Goal: Use online tool/utility: Utilize a website feature to perform a specific function

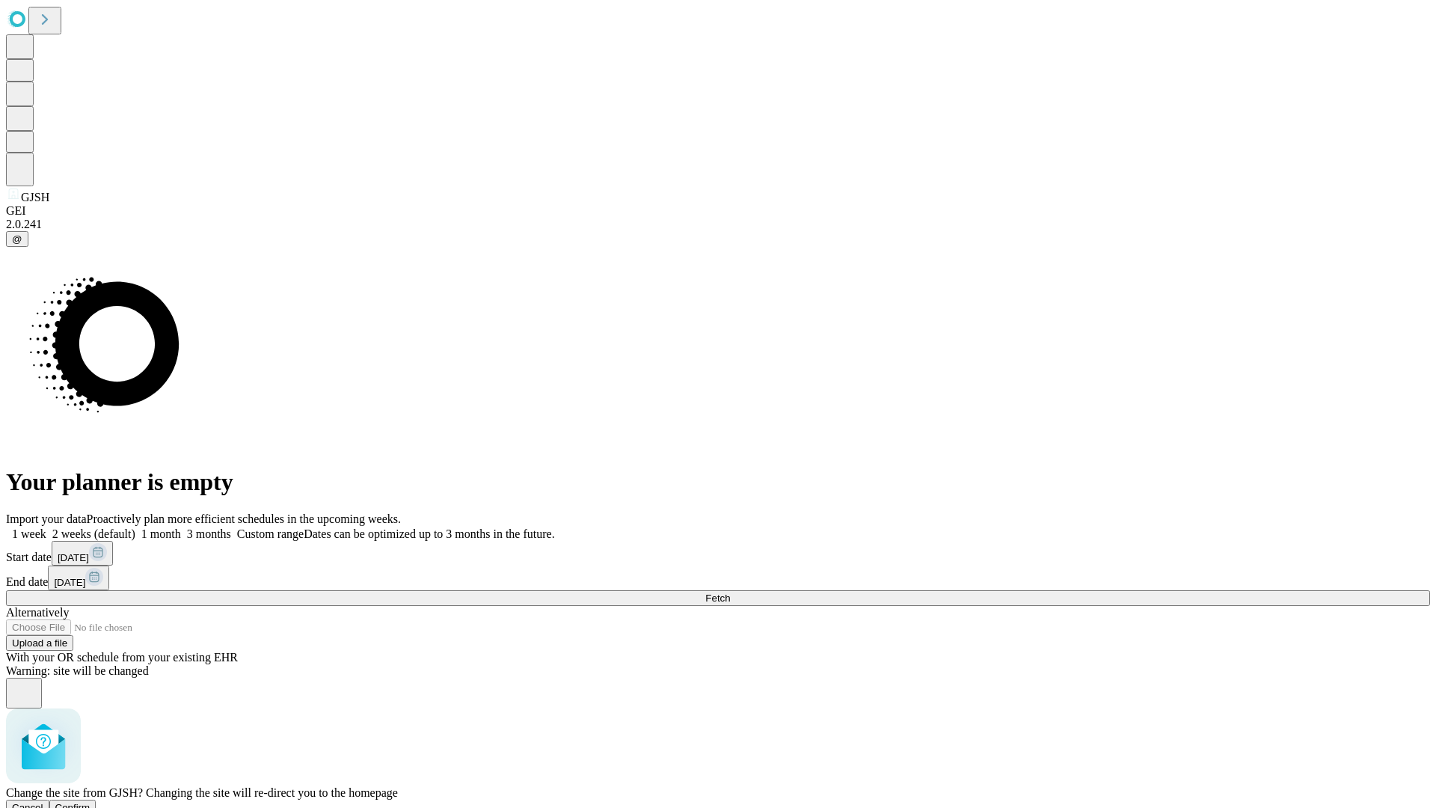
click at [91, 802] on span "Confirm" at bounding box center [72, 807] width 35 height 11
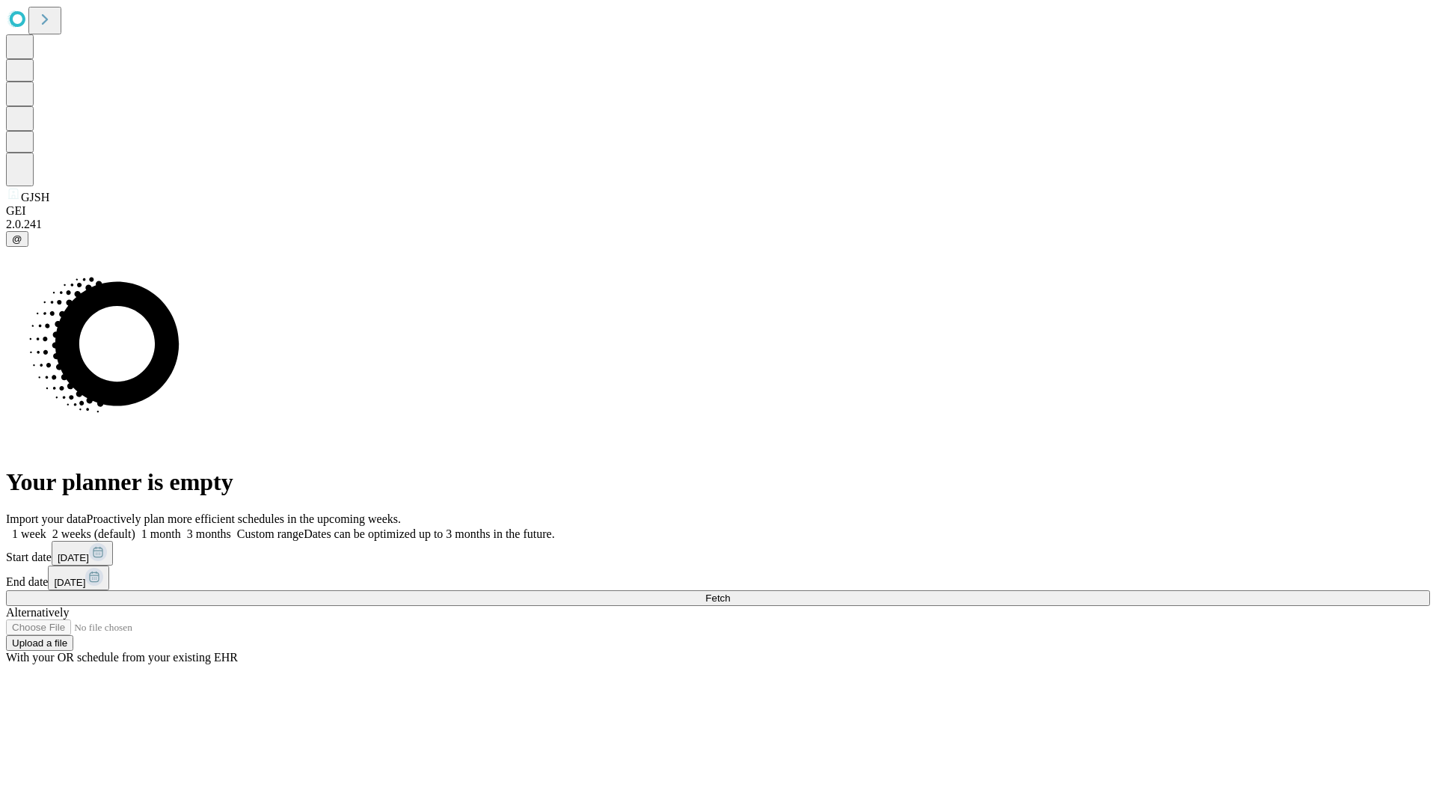
click at [181, 527] on label "1 month" at bounding box center [158, 533] width 46 height 13
click at [730, 592] on span "Fetch" at bounding box center [717, 597] width 25 height 11
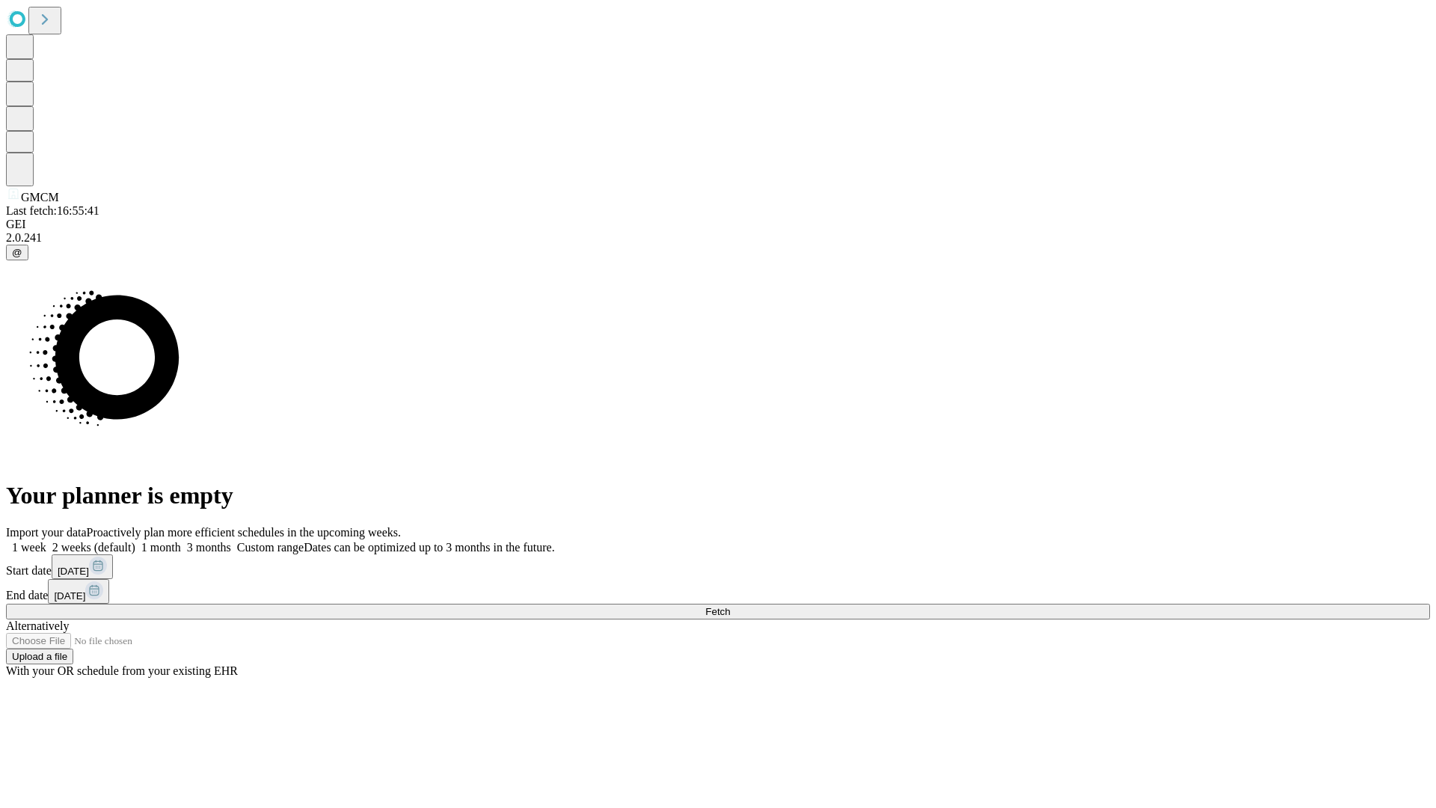
click at [181, 541] on label "1 month" at bounding box center [158, 547] width 46 height 13
click at [730, 606] on span "Fetch" at bounding box center [717, 611] width 25 height 11
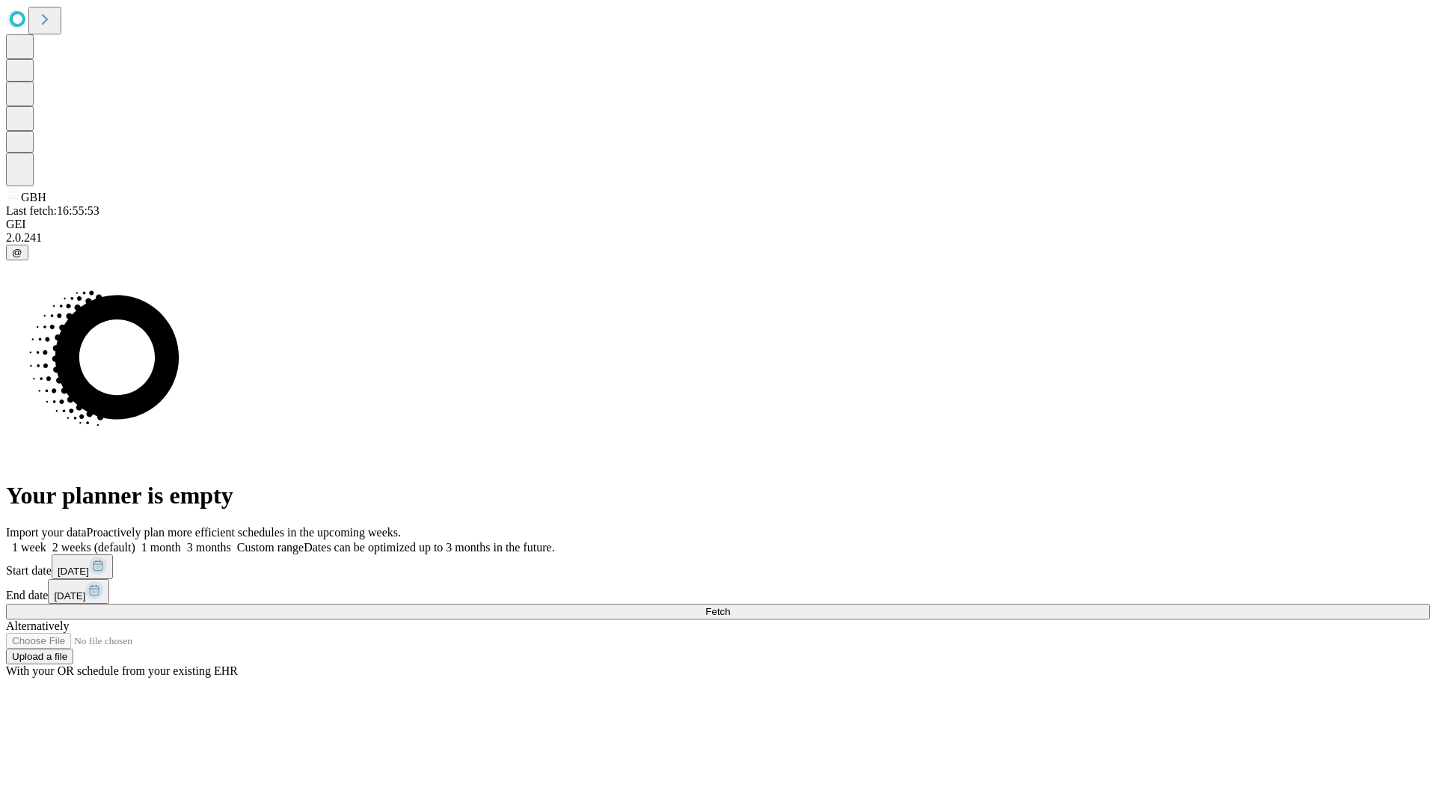
click at [181, 541] on label "1 month" at bounding box center [158, 547] width 46 height 13
click at [730, 606] on span "Fetch" at bounding box center [717, 611] width 25 height 11
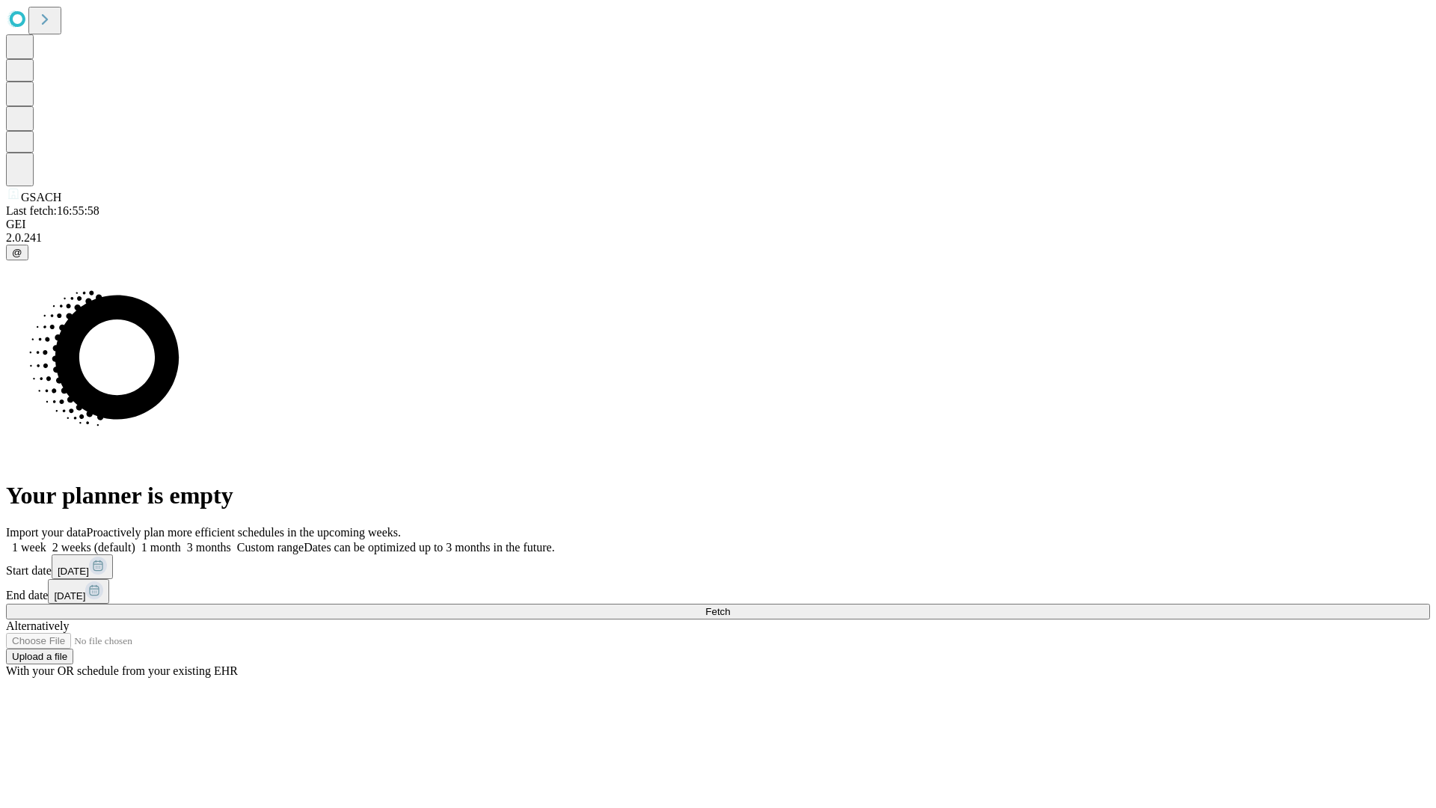
click at [730, 606] on span "Fetch" at bounding box center [717, 611] width 25 height 11
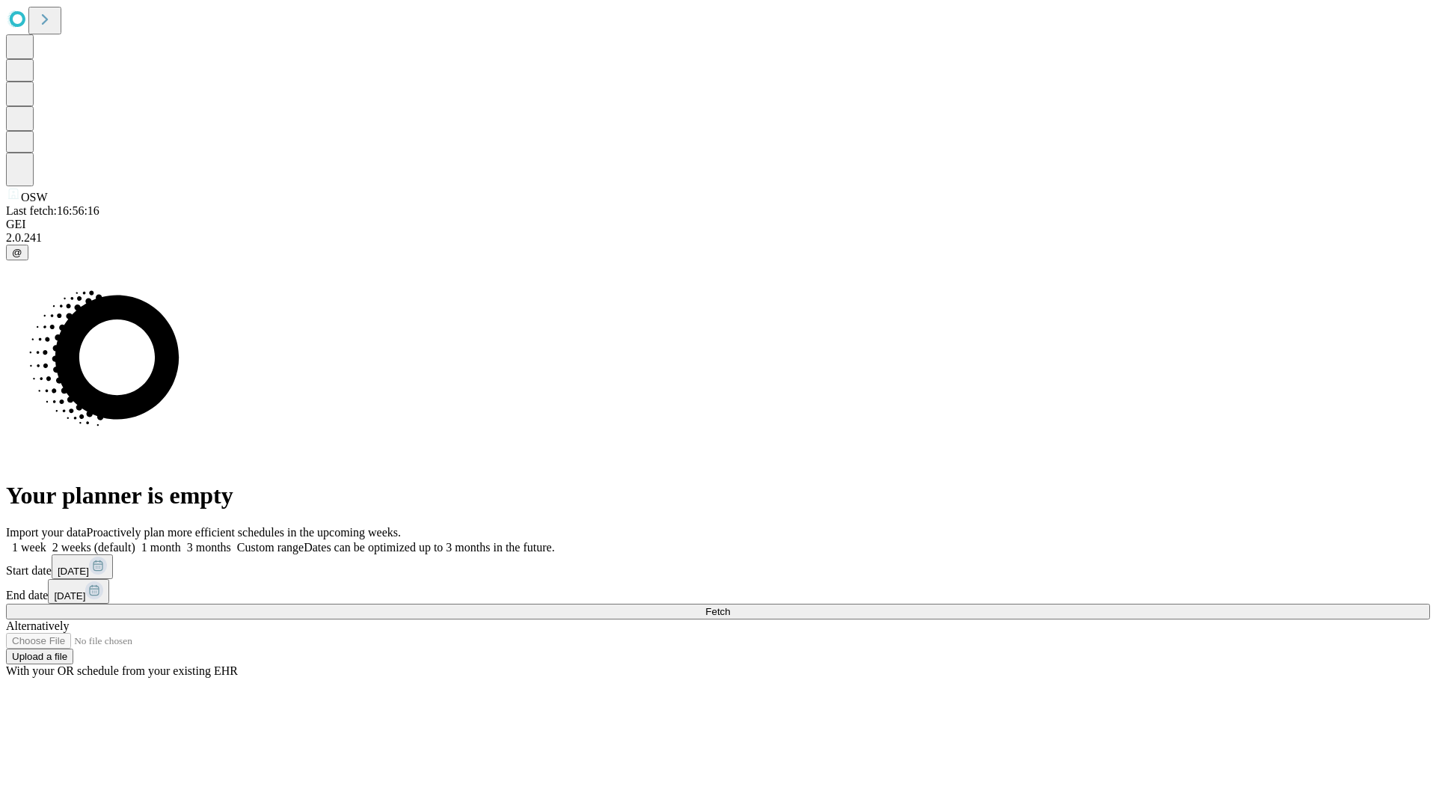
click at [730, 606] on span "Fetch" at bounding box center [717, 611] width 25 height 11
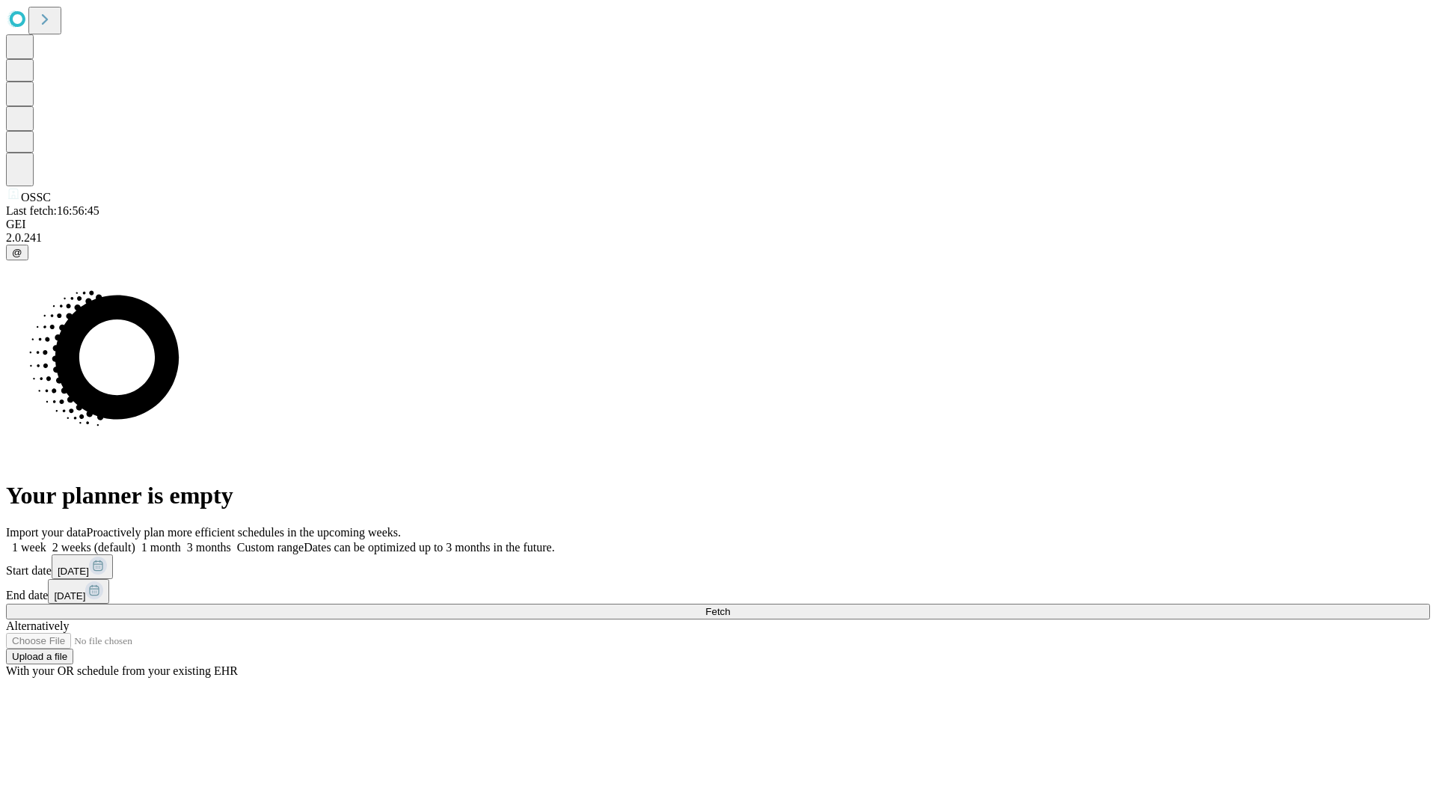
click at [181, 541] on label "1 month" at bounding box center [158, 547] width 46 height 13
click at [730, 606] on span "Fetch" at bounding box center [717, 611] width 25 height 11
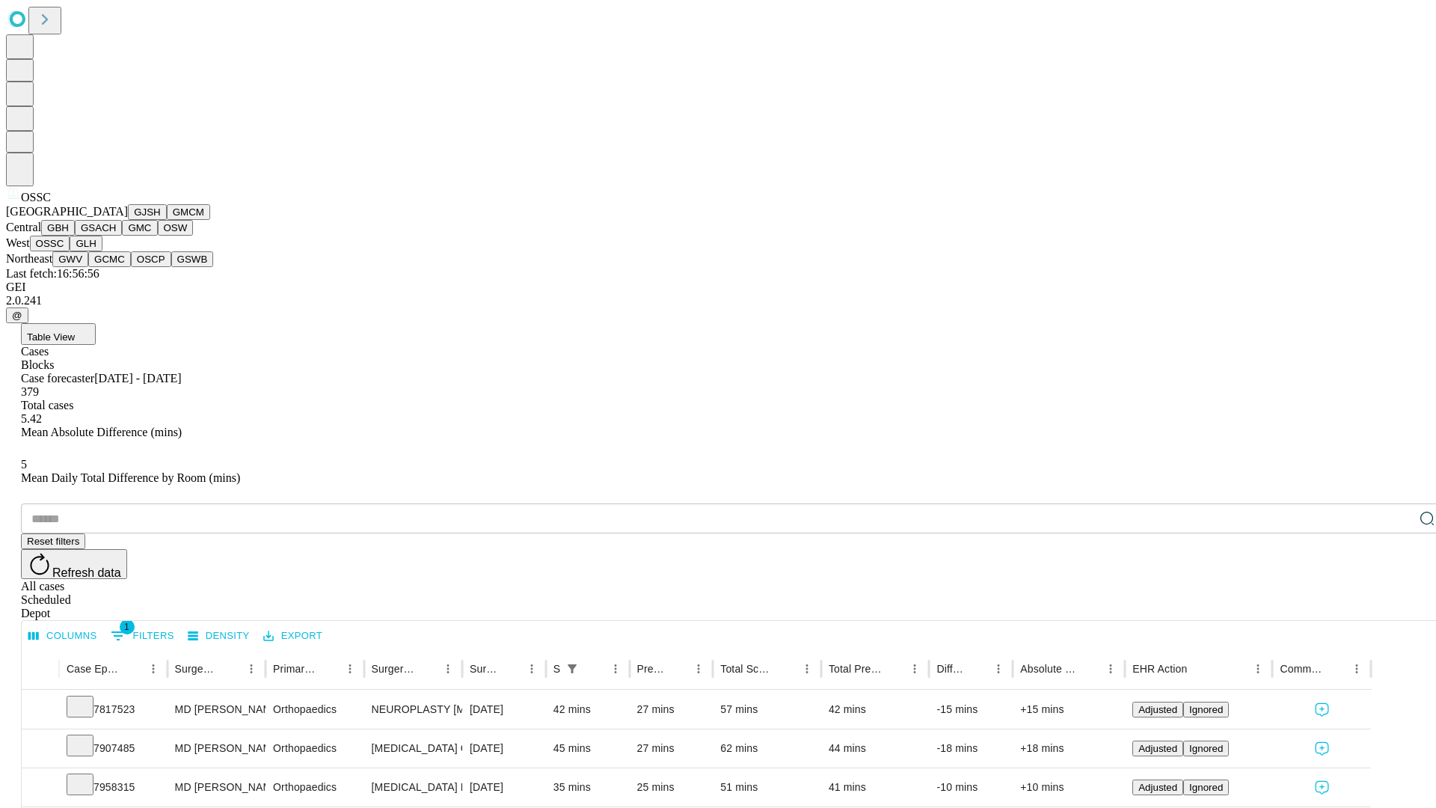
click at [102, 251] on button "GLH" at bounding box center [86, 244] width 32 height 16
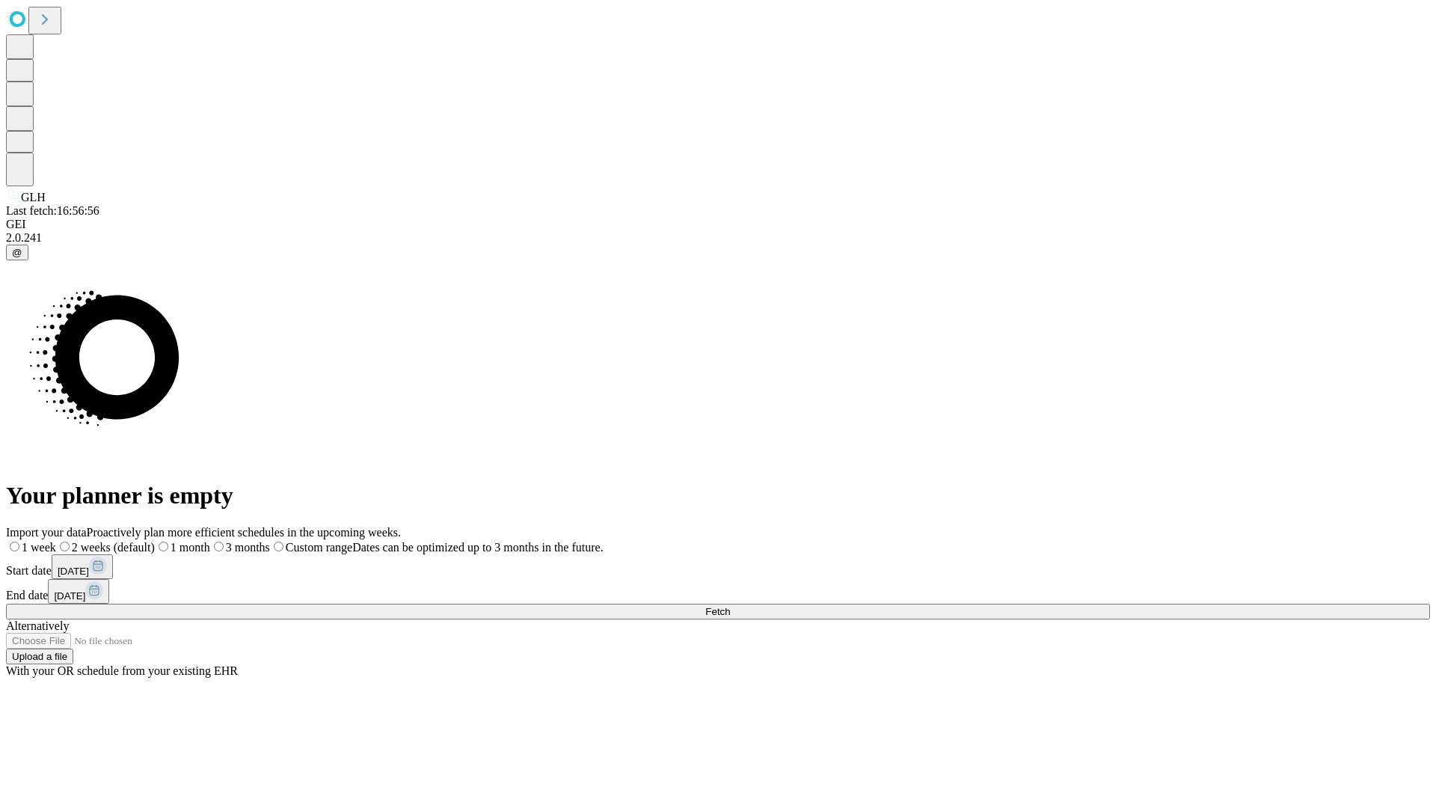
click at [210, 541] on label "1 month" at bounding box center [182, 547] width 55 height 13
click at [730, 606] on span "Fetch" at bounding box center [717, 611] width 25 height 11
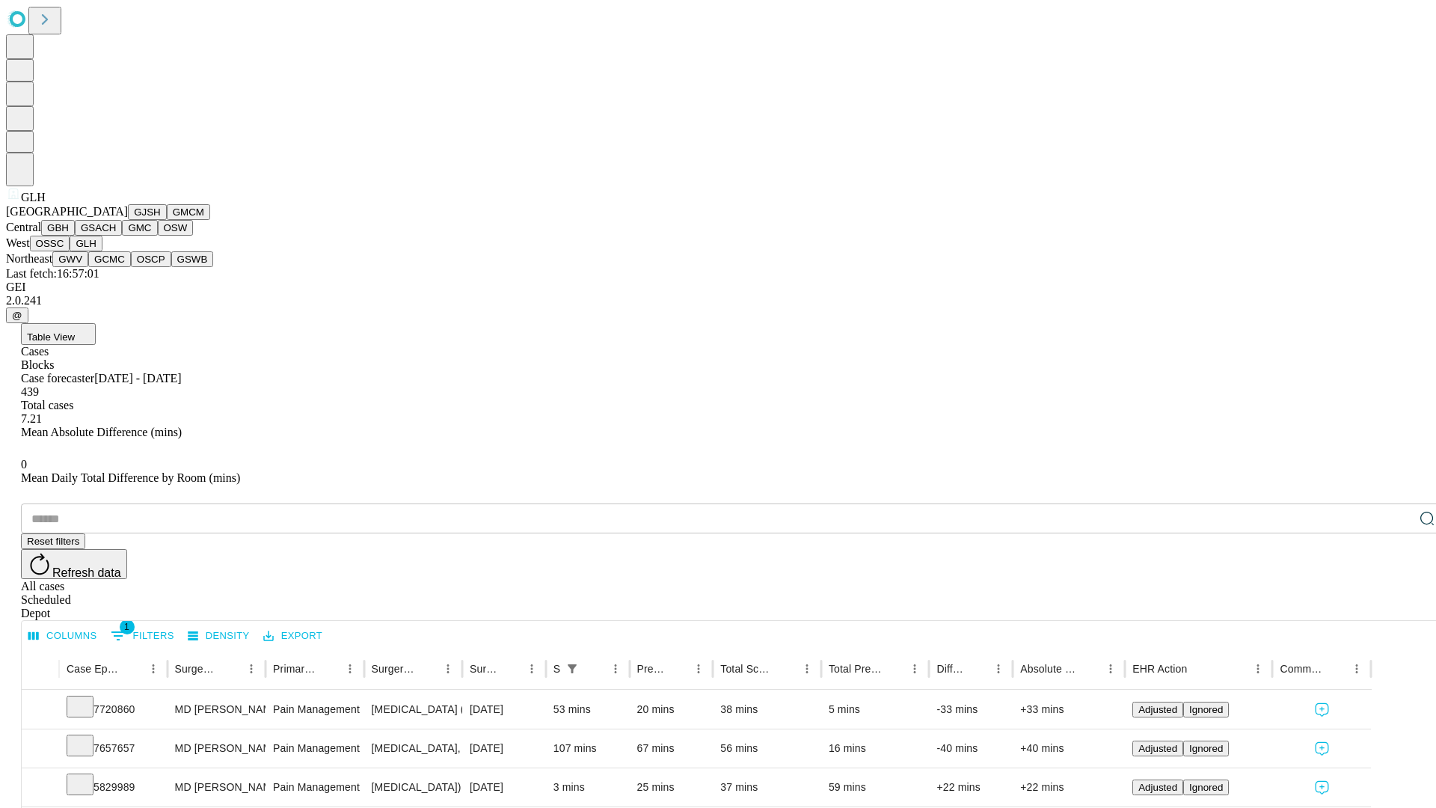
click at [88, 267] on button "GWV" at bounding box center [70, 259] width 36 height 16
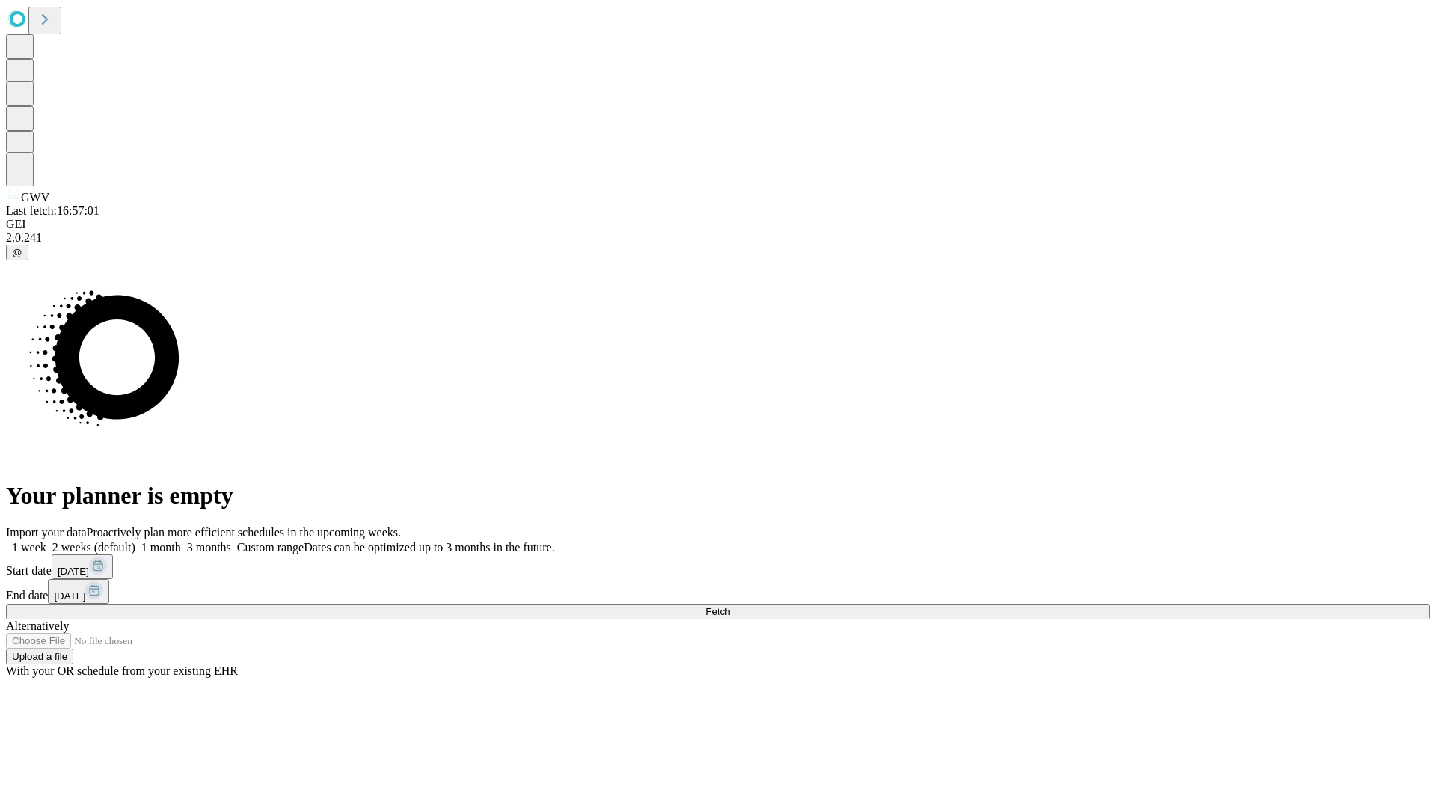
click at [181, 541] on label "1 month" at bounding box center [158, 547] width 46 height 13
click at [730, 606] on span "Fetch" at bounding box center [717, 611] width 25 height 11
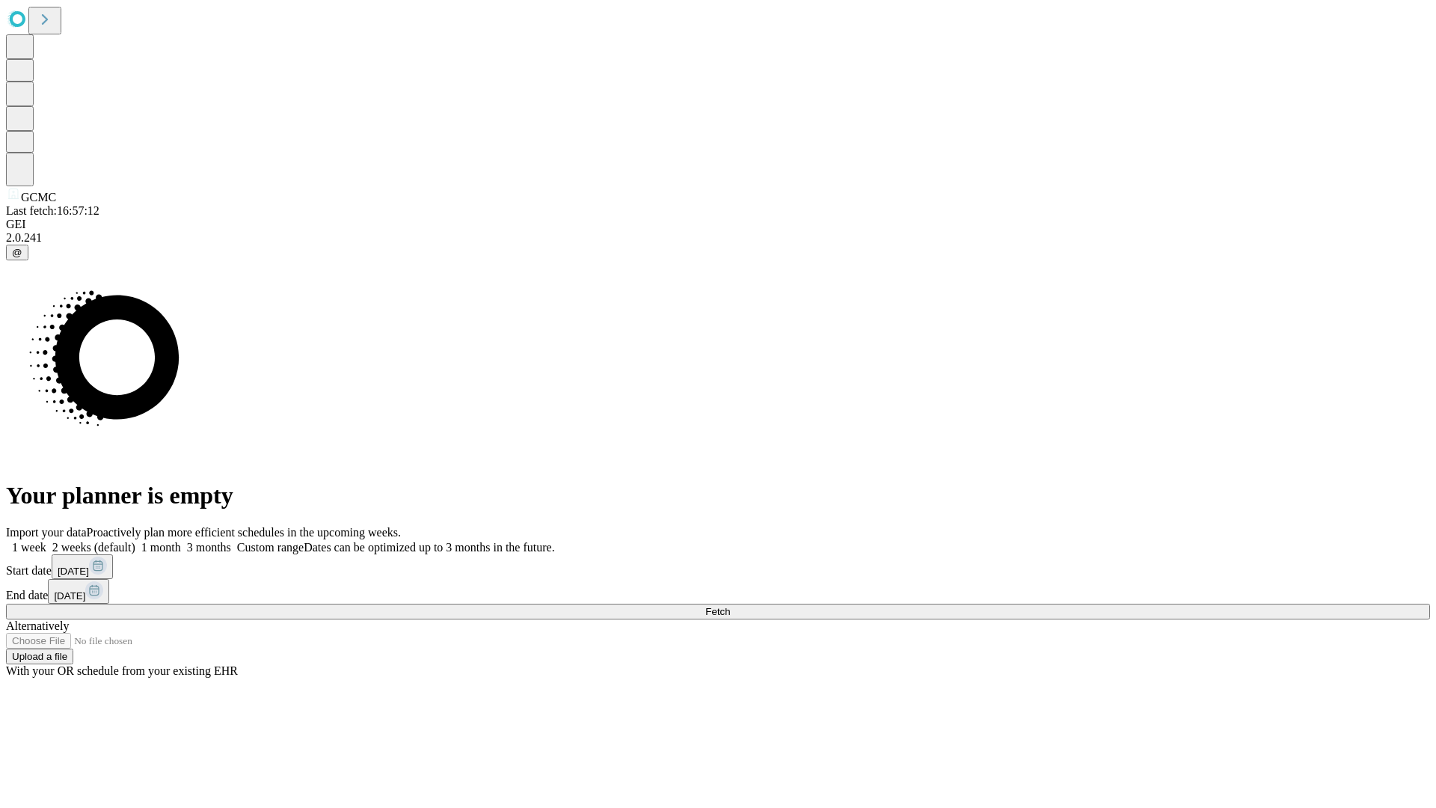
click at [181, 541] on label "1 month" at bounding box center [158, 547] width 46 height 13
click at [730, 606] on span "Fetch" at bounding box center [717, 611] width 25 height 11
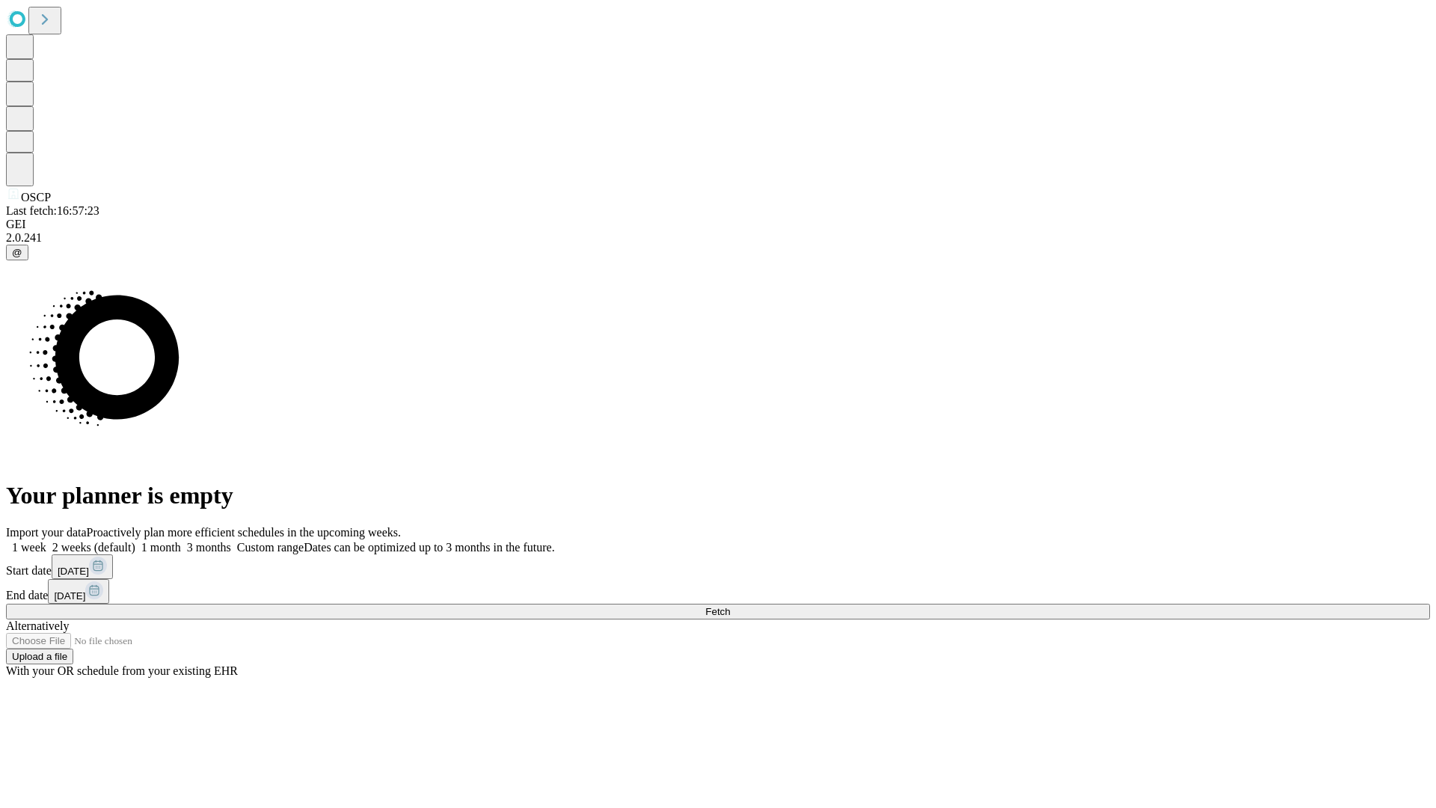
click at [181, 541] on label "1 month" at bounding box center [158, 547] width 46 height 13
click at [730, 606] on span "Fetch" at bounding box center [717, 611] width 25 height 11
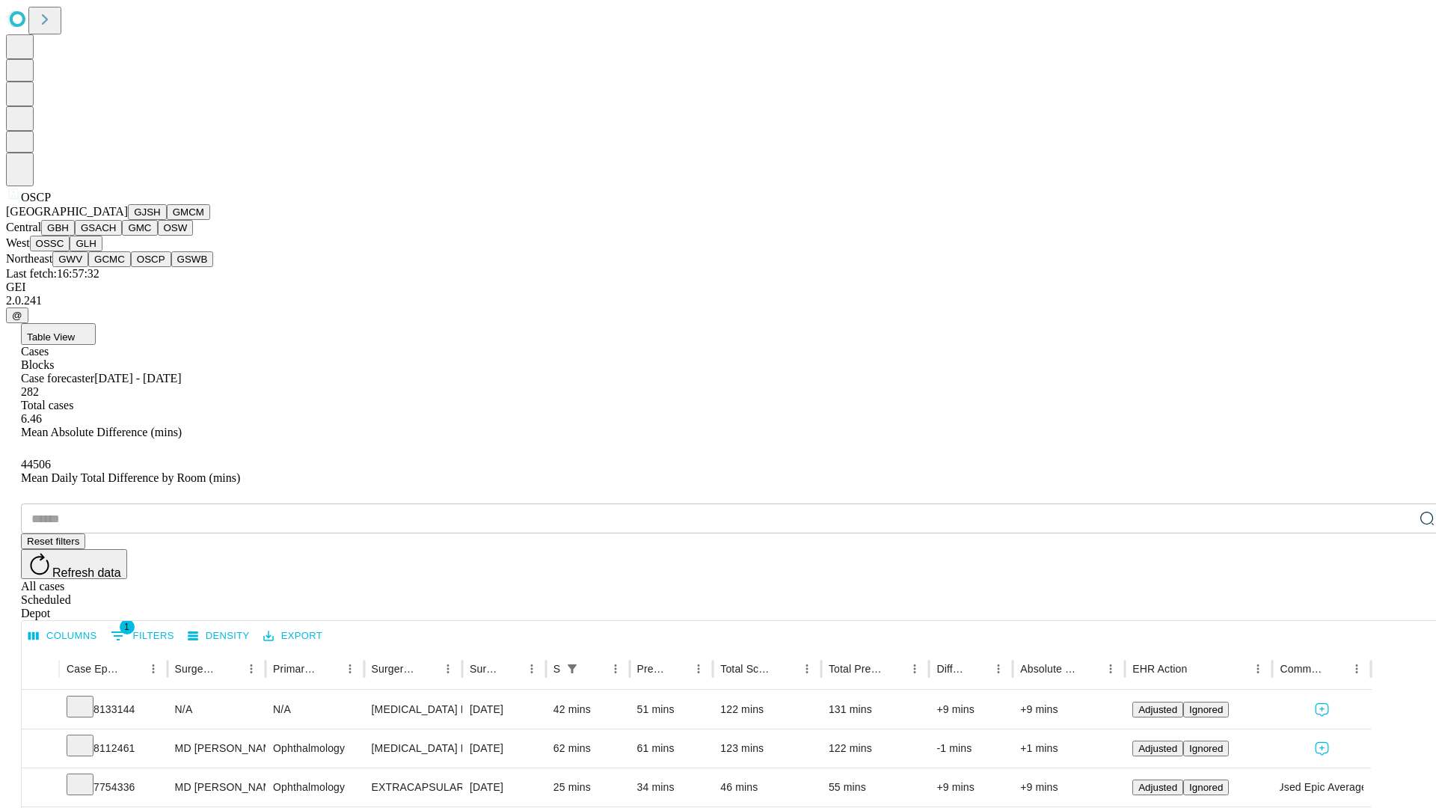
click at [171, 267] on button "GSWB" at bounding box center [192, 259] width 43 height 16
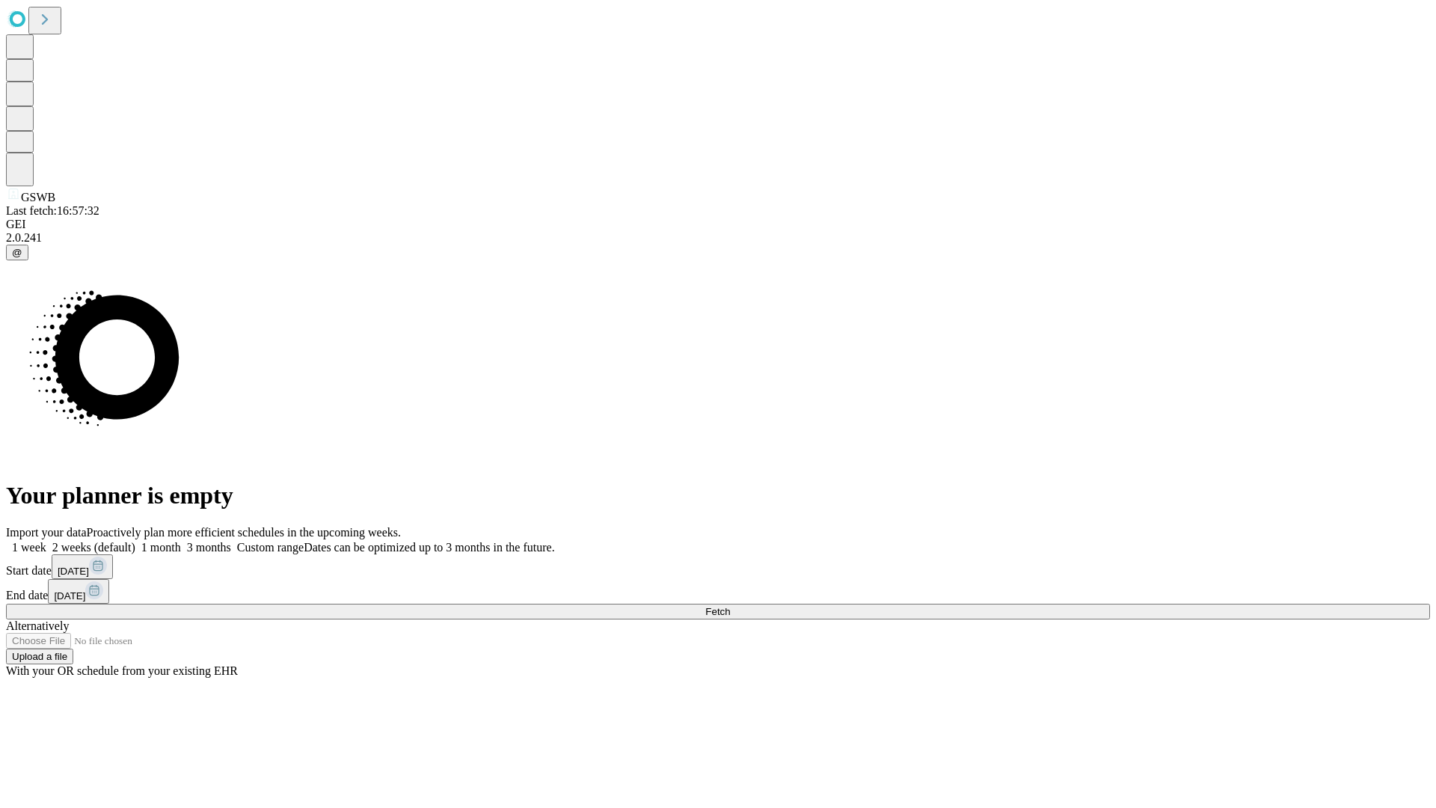
click at [181, 541] on label "1 month" at bounding box center [158, 547] width 46 height 13
click at [730, 606] on span "Fetch" at bounding box center [717, 611] width 25 height 11
